Goal: Task Accomplishment & Management: Use online tool/utility

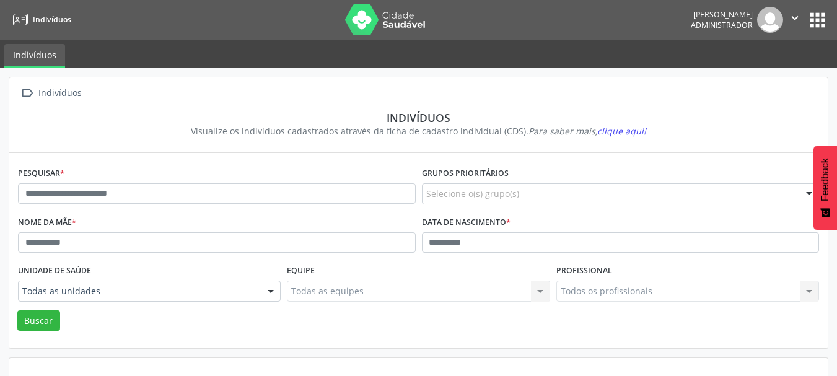
click at [823, 19] on button "apps" at bounding box center [817, 20] width 22 height 22
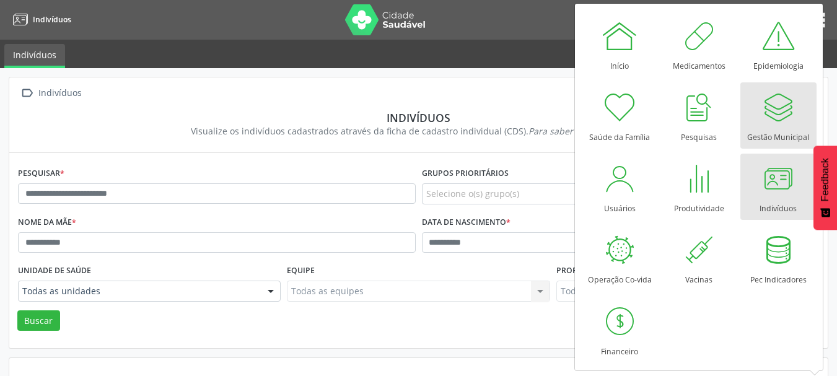
click at [775, 106] on div at bounding box center [777, 107] width 37 height 37
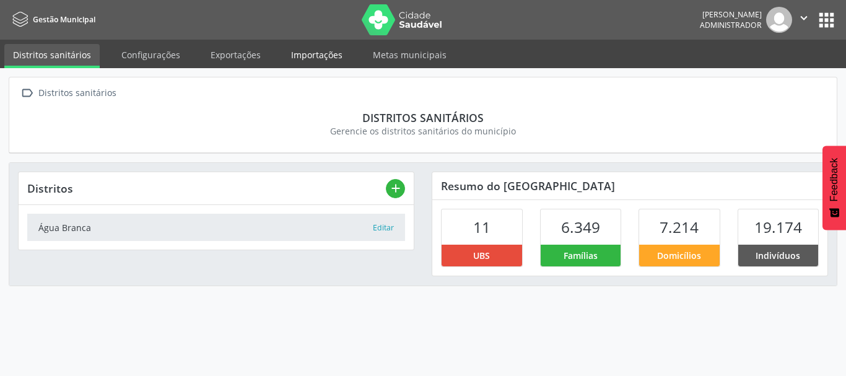
click at [319, 55] on link "Importações" at bounding box center [316, 55] width 69 height 22
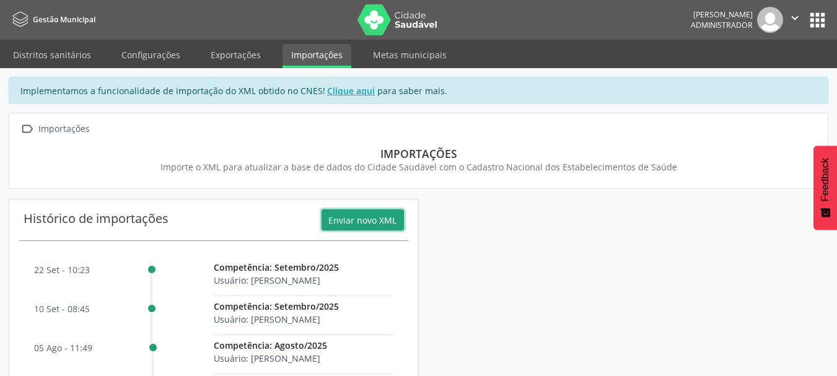
click at [368, 219] on button "Enviar novo XML" at bounding box center [362, 219] width 82 height 21
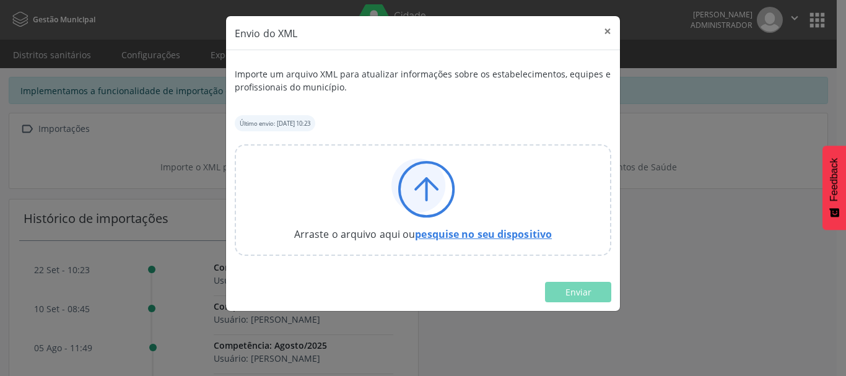
click at [505, 233] on link "pesquise no seu dispositivo" at bounding box center [483, 234] width 137 height 14
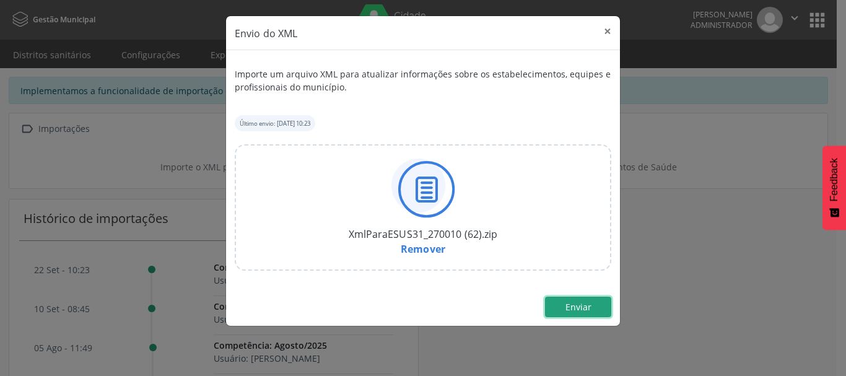
click at [583, 308] on span "Enviar" at bounding box center [578, 307] width 26 height 12
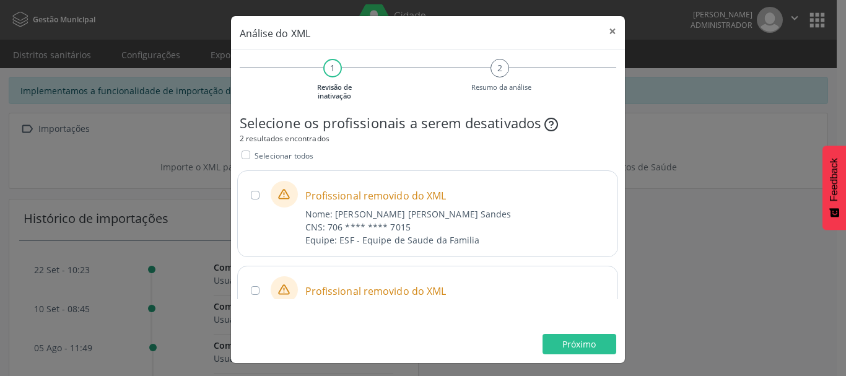
click at [254, 152] on label "Selecionar todos" at bounding box center [283, 155] width 59 height 13
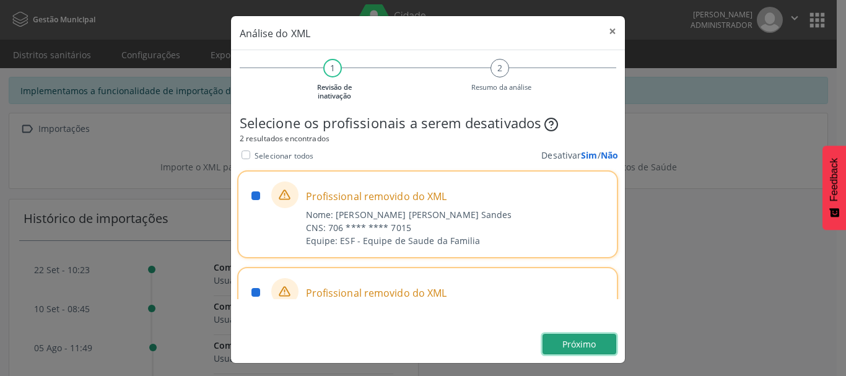
click at [583, 346] on span "Próximo" at bounding box center [578, 344] width 33 height 12
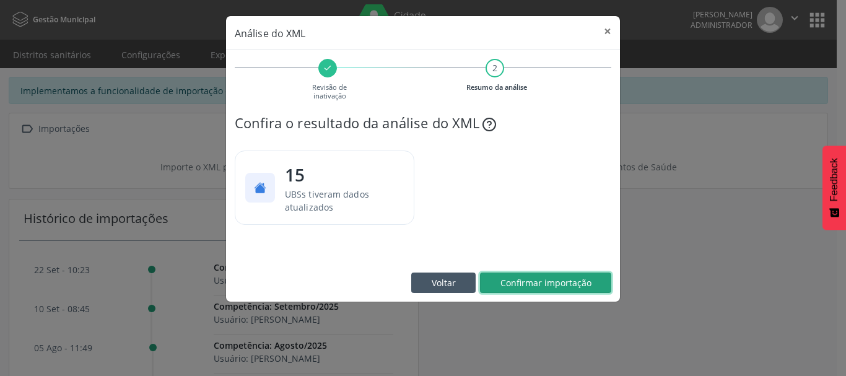
click at [552, 275] on button "Confirmar importação" at bounding box center [545, 282] width 131 height 21
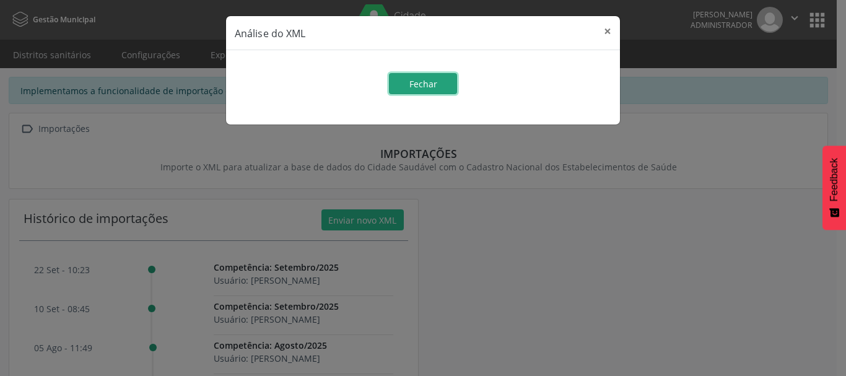
click at [411, 82] on span "Fechar" at bounding box center [423, 84] width 28 height 12
